Goal: Find specific page/section: Find specific page/section

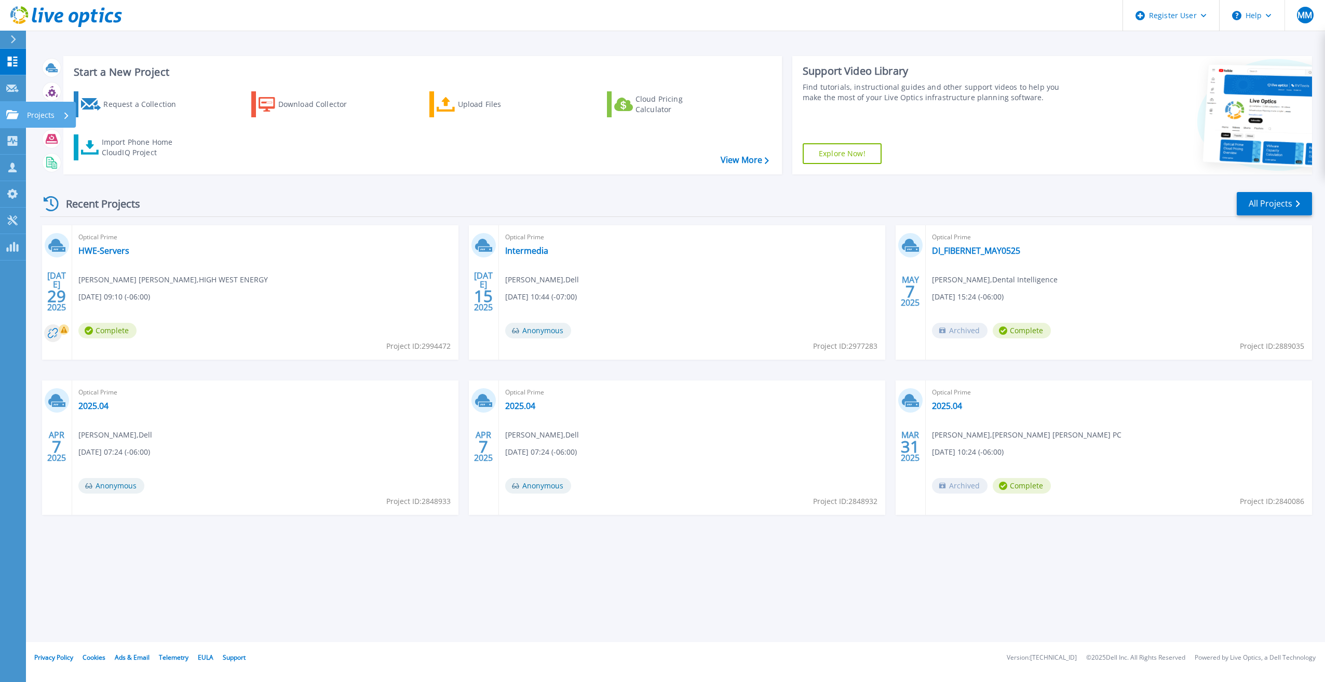
click at [0, 107] on html "Register User Help MM Dell User Matthew Melcher Matthew.Melcher@Dell.com Dell M…" at bounding box center [662, 321] width 1325 height 642
click at [23, 114] on link "Projects Projects" at bounding box center [13, 115] width 26 height 26
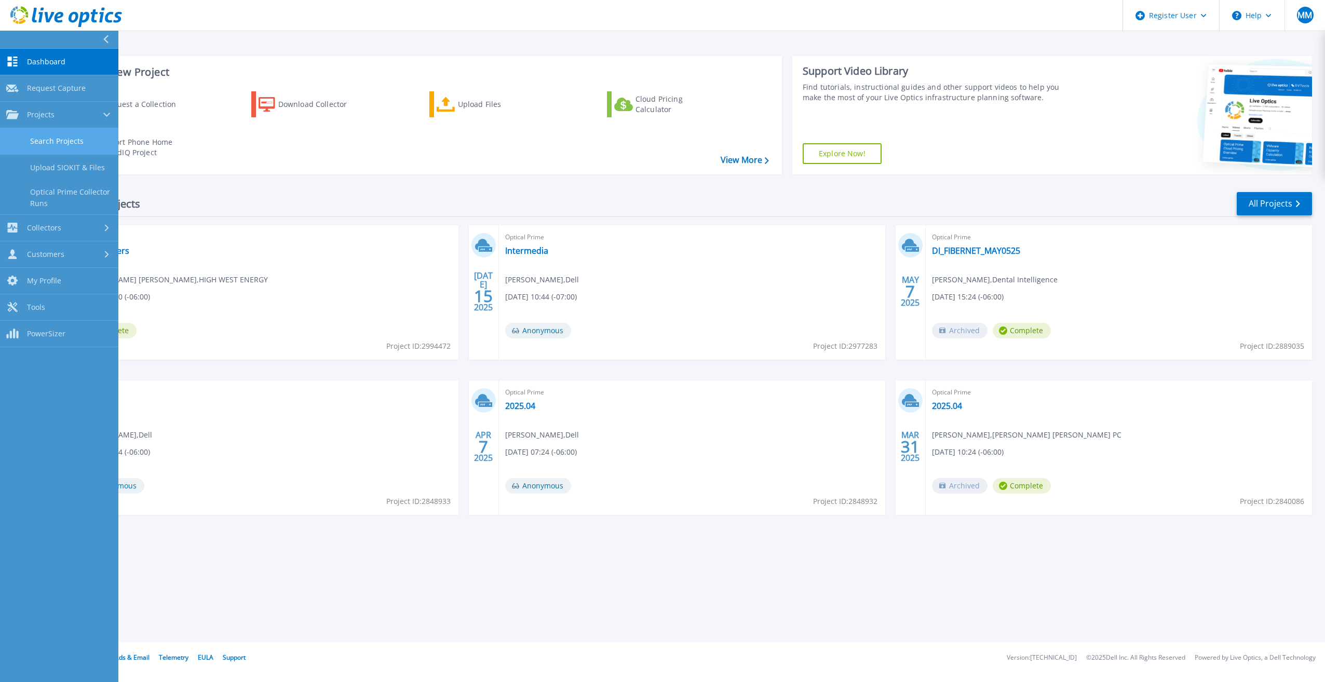
click at [73, 149] on link "Search Projects" at bounding box center [59, 141] width 118 height 26
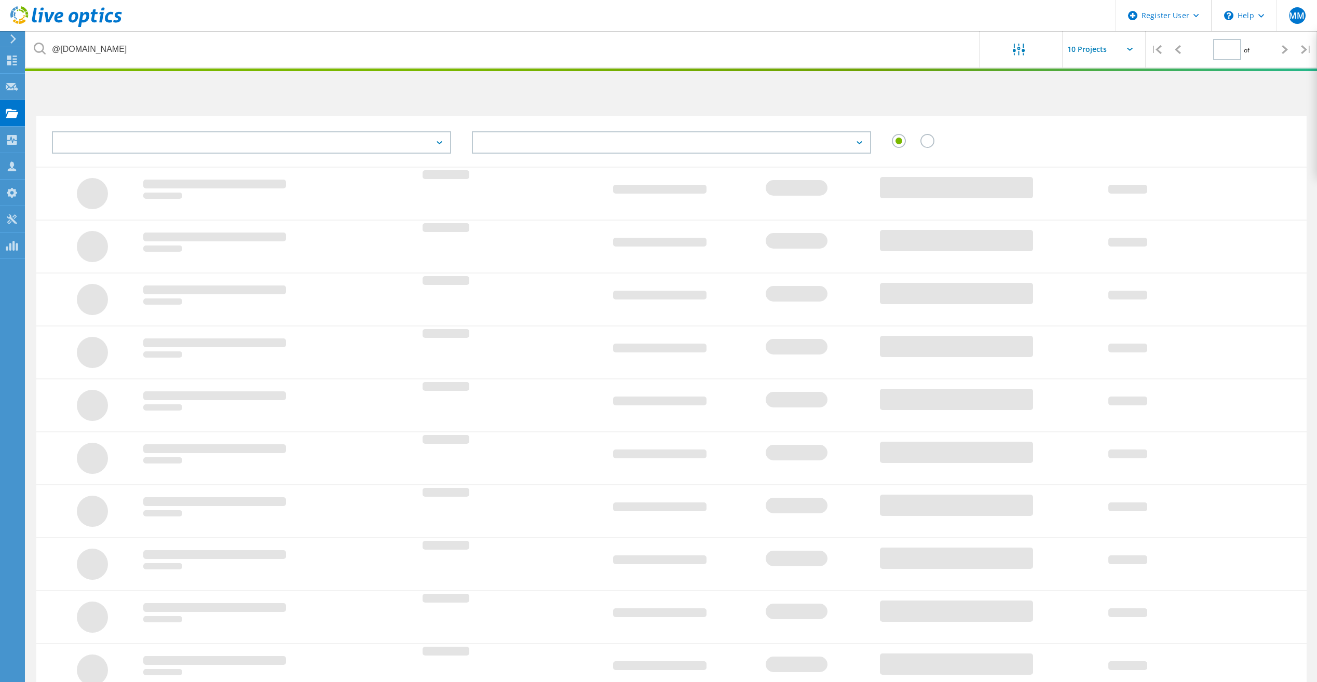
type input "1"
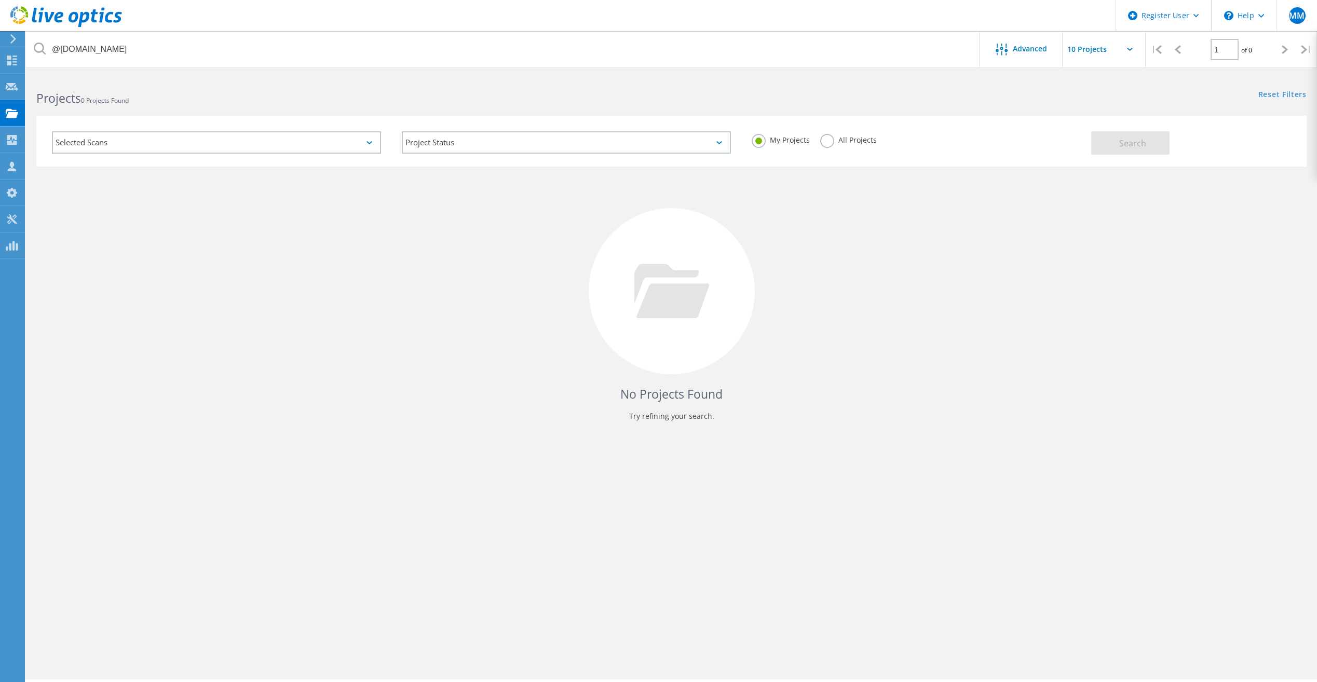
click at [854, 143] on label "All Projects" at bounding box center [848, 139] width 57 height 10
click at [0, 0] on input "All Projects" at bounding box center [0, 0] width 0 height 0
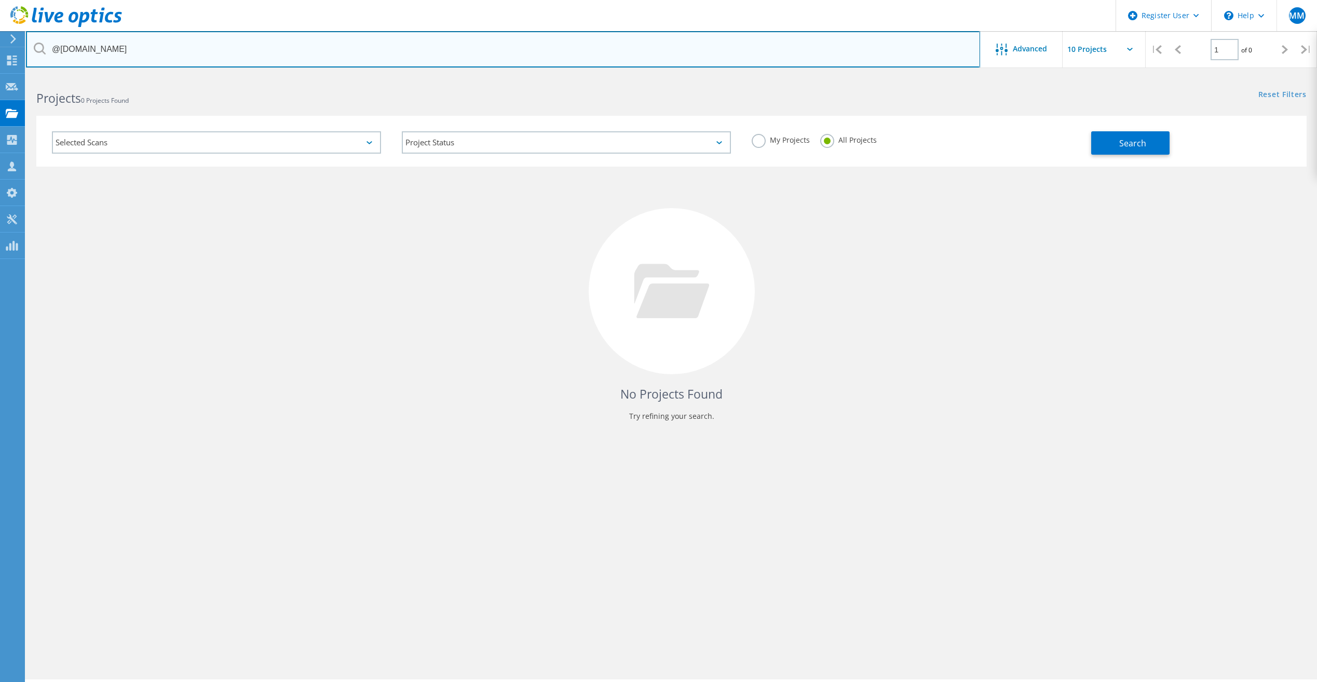
click at [229, 37] on input "@[DOMAIN_NAME]" at bounding box center [503, 49] width 954 height 36
click at [48, 53] on input "[DOMAIN_NAME]" at bounding box center [503, 49] width 954 height 36
type input "@[DOMAIN_NAME]"
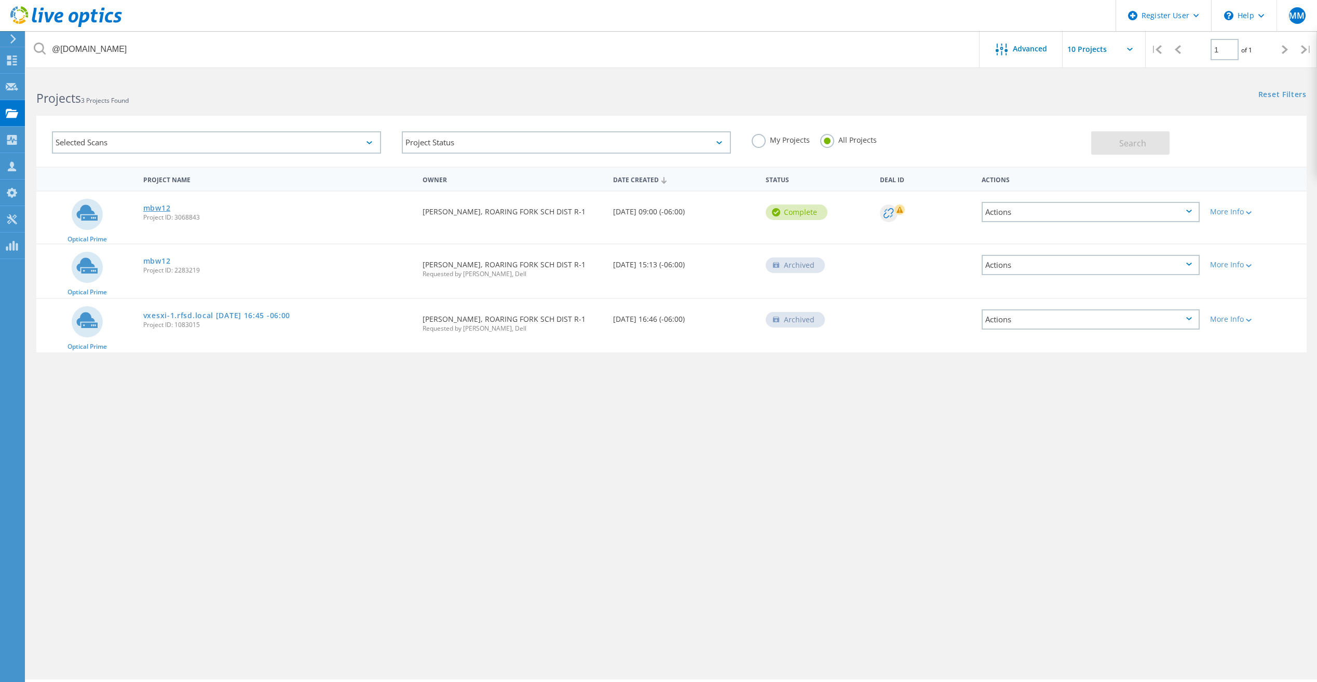
click at [164, 211] on link "mbw12" at bounding box center [157, 208] width 28 height 7
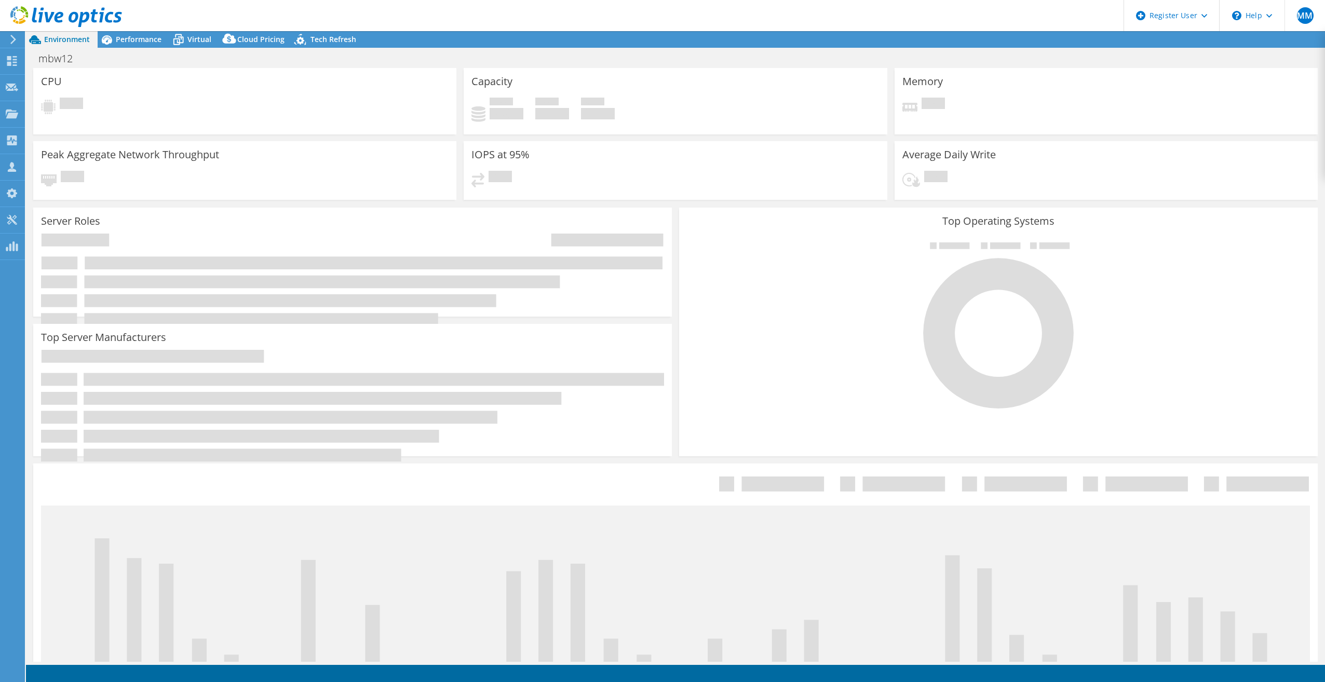
select select "USD"
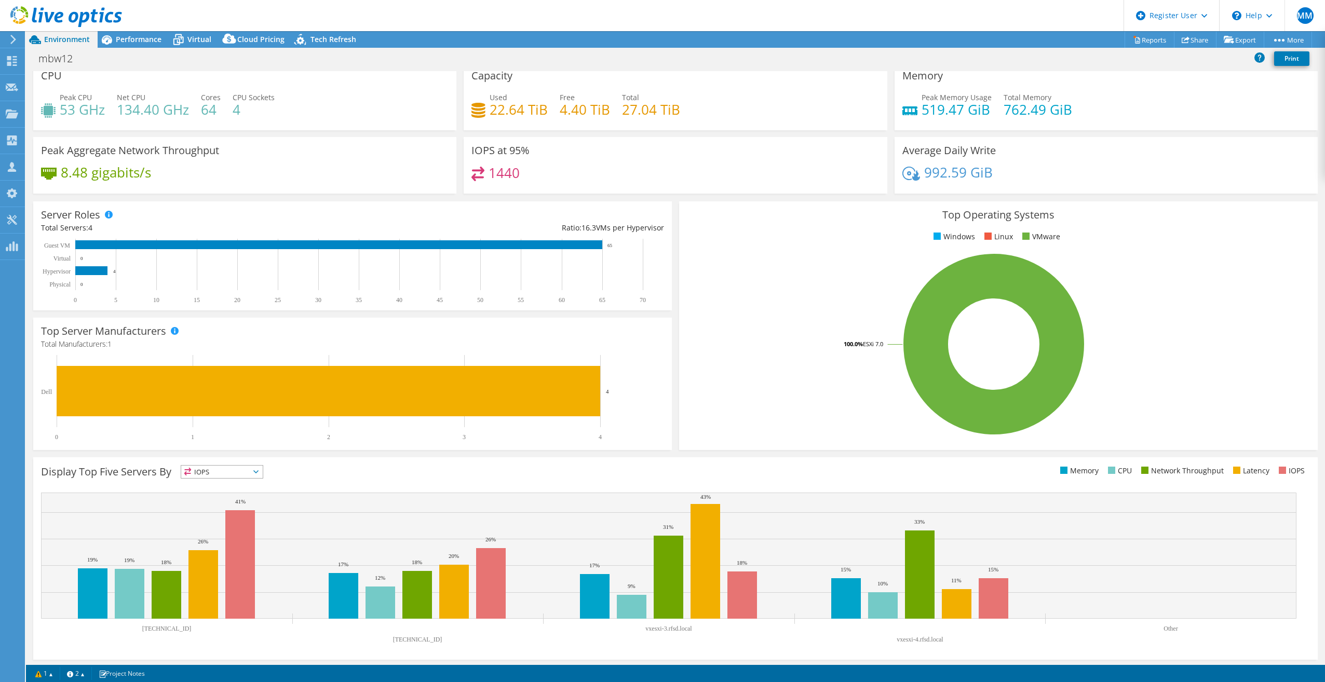
scroll to position [11, 0]
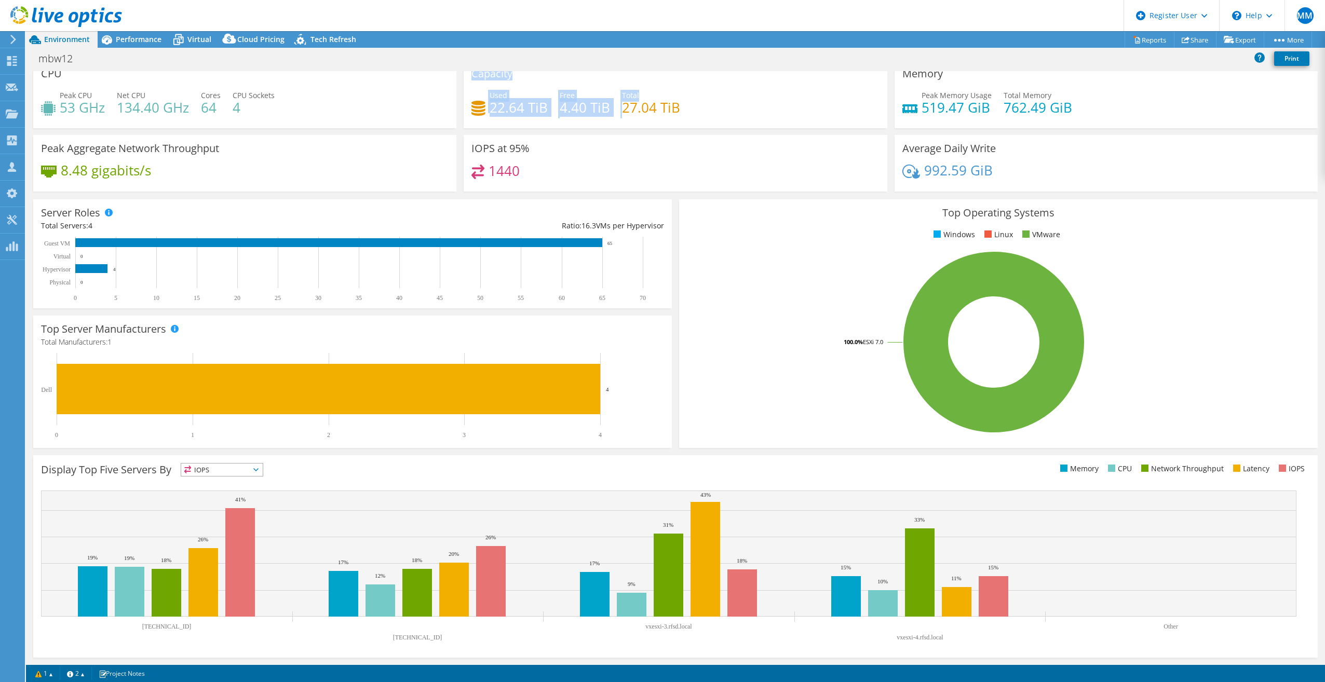
drag, startPoint x: 504, startPoint y: 115, endPoint x: 403, endPoint y: 129, distance: 101.8
click at [403, 129] on div "CPU Peak CPU 53 GHz Net CPU 134.40 GHz Cores 64 CPU Sockets 4 Capacity Used 22.…" at bounding box center [676, 129] width 1292 height 138
